Goal: Transaction & Acquisition: Purchase product/service

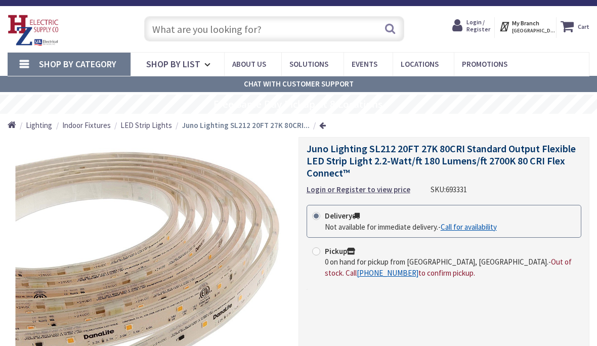
scroll to position [17, 0]
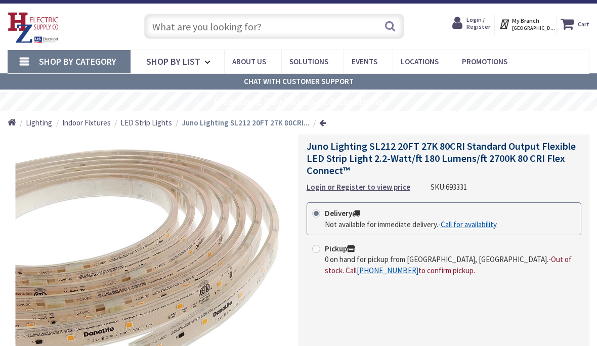
click at [498, 158] on span "Juno Lighting SL212 20FT 27K 80CRI Standard Output Flexible LED Strip Light 2.2…" at bounding box center [441, 158] width 269 height 37
click at [482, 155] on span "Juno Lighting SL212 20FT 27K 80CRI Standard Output Flexible LED Strip Light 2.2…" at bounding box center [441, 158] width 269 height 37
click at [382, 189] on strong "Login or Register to view price" at bounding box center [359, 187] width 104 height 10
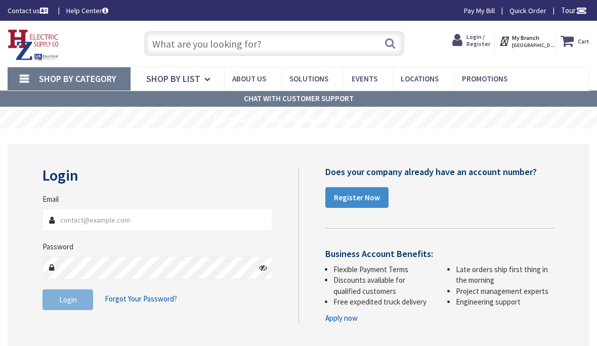
click at [186, 78] on span "Shop By List" at bounding box center [173, 79] width 54 height 12
click at [563, 142] on div "Login Invalid login or password Email Password Login Forgot Your Password?" at bounding box center [299, 249] width 582 height 241
click at [187, 75] on span "Shop By List" at bounding box center [173, 79] width 54 height 12
click at [278, 189] on div "Login Invalid login or password Email Password Login Forgot Your Password?" at bounding box center [167, 243] width 264 height 153
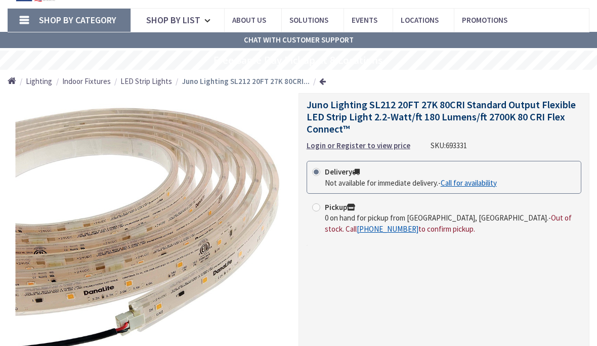
click at [524, 284] on div "Juno Lighting SL212 20FT 27K 80CRI Standard Output Flexible LED Strip Light 2.2…" at bounding box center [444, 246] width 291 height 307
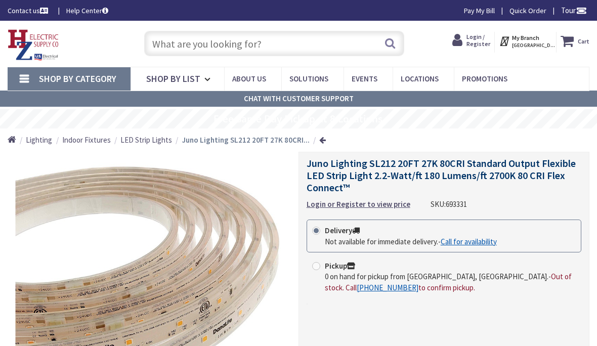
scroll to position [15, 0]
